Goal: Information Seeking & Learning: Learn about a topic

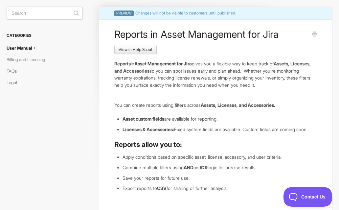
scroll to position [42, 0]
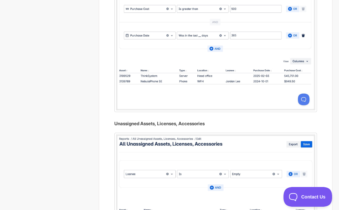
scroll to position [808, 0]
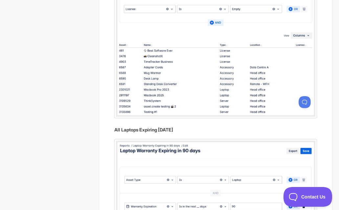
scroll to position [1068, 0]
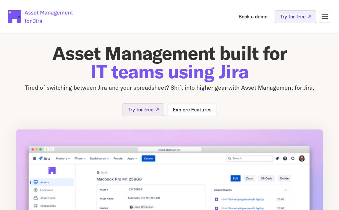
click at [325, 20] on div at bounding box center [325, 17] width 12 height 12
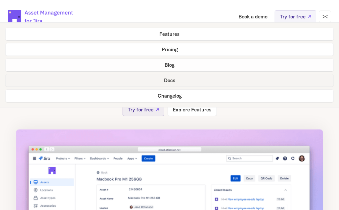
click at [174, 79] on p "Docs" at bounding box center [169, 80] width 11 height 5
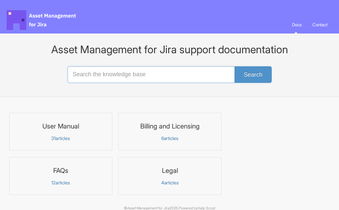
click at [170, 76] on input "Search the knowledge base" at bounding box center [169, 74] width 203 height 16
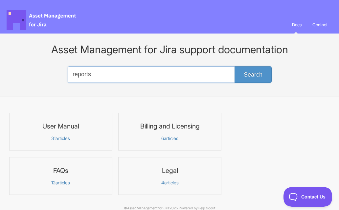
type input "reports"
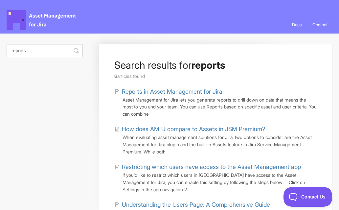
click at [176, 90] on link "Reports in Asset Management for Jira" at bounding box center [169, 91] width 108 height 9
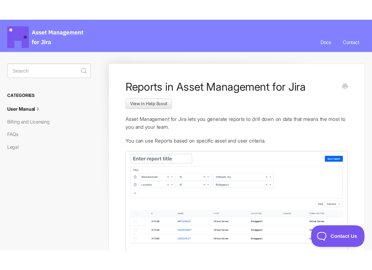
scroll to position [32, 0]
